Goal: Task Accomplishment & Management: Manage account settings

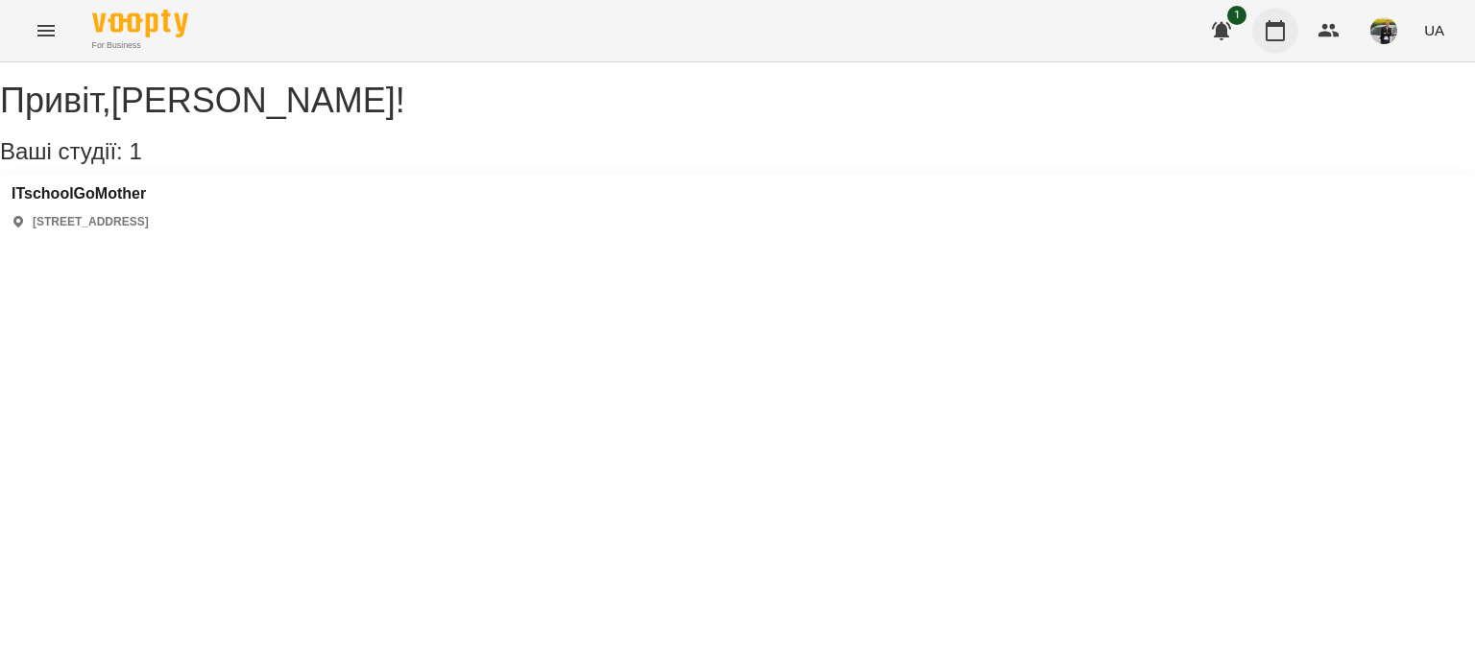
click at [1261, 44] on button "button" at bounding box center [1275, 31] width 46 height 46
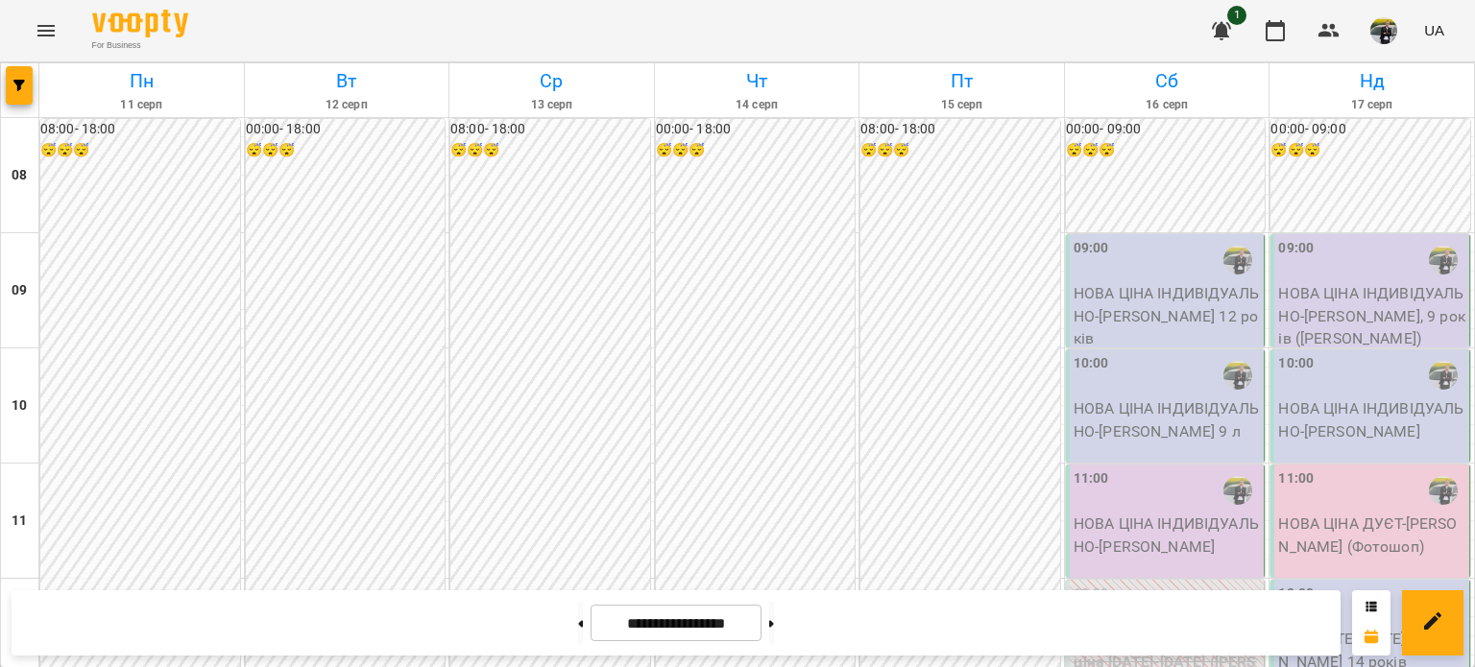
scroll to position [1152, 0]
click at [774, 614] on button at bounding box center [771, 623] width 5 height 42
click at [782, 628] on div at bounding box center [771, 623] width 20 height 42
click at [774, 629] on button at bounding box center [771, 623] width 5 height 42
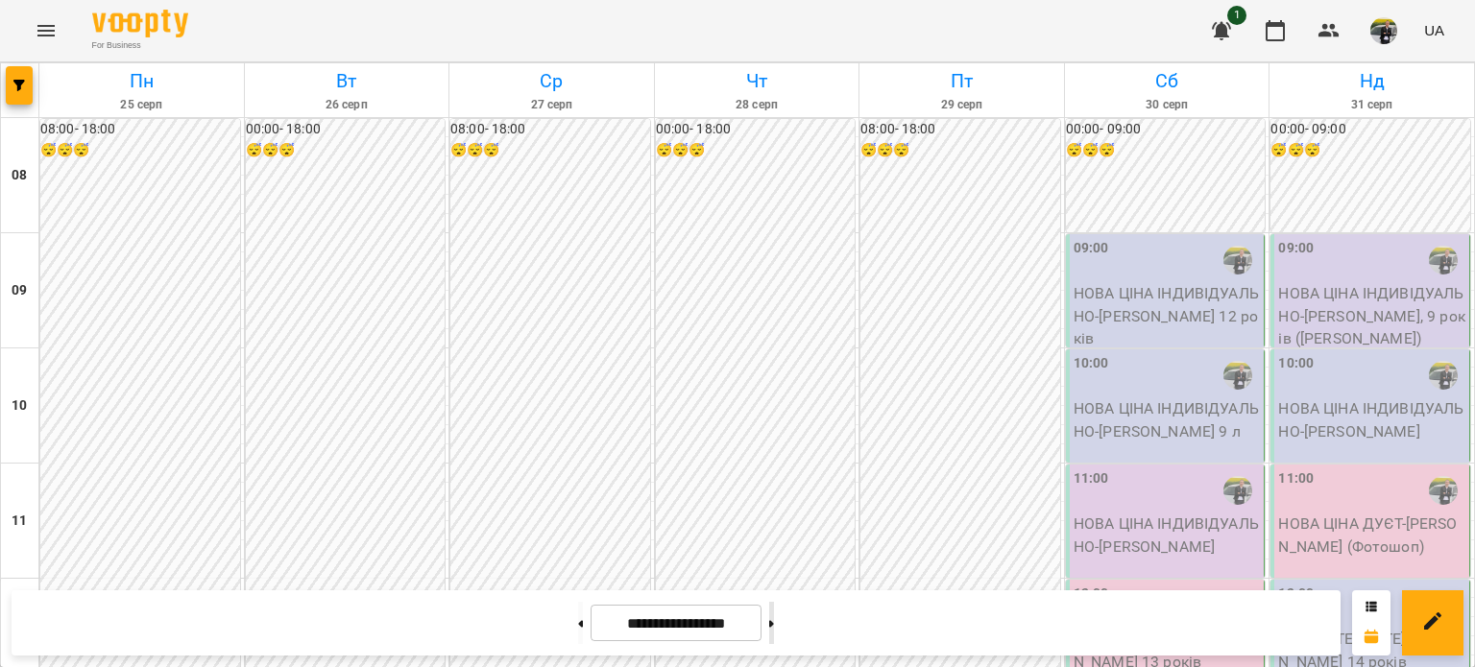
type input "**********"
